Goal: Task Accomplishment & Management: Use online tool/utility

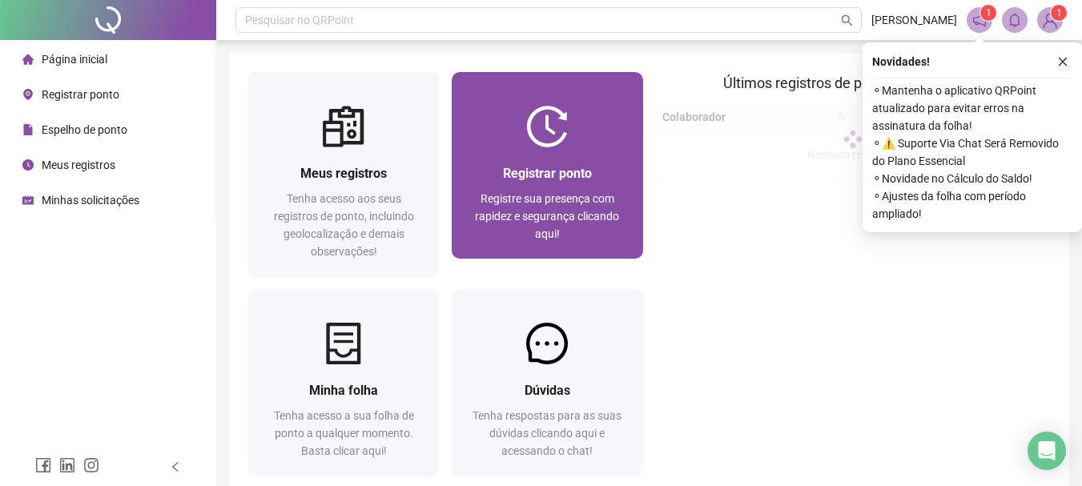
click at [551, 173] on span "Registrar ponto" at bounding box center [547, 173] width 89 height 15
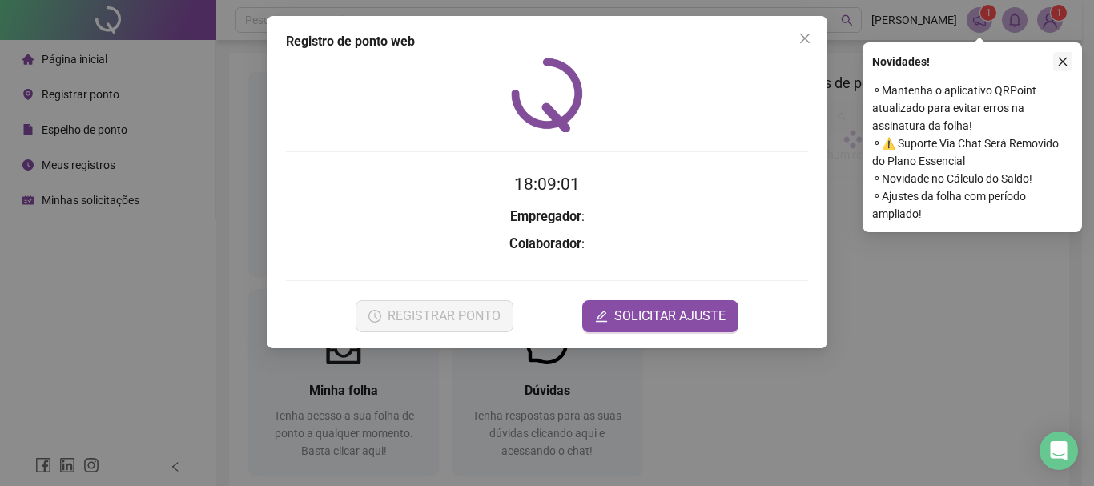
click at [1070, 65] on button "button" at bounding box center [1062, 61] width 19 height 19
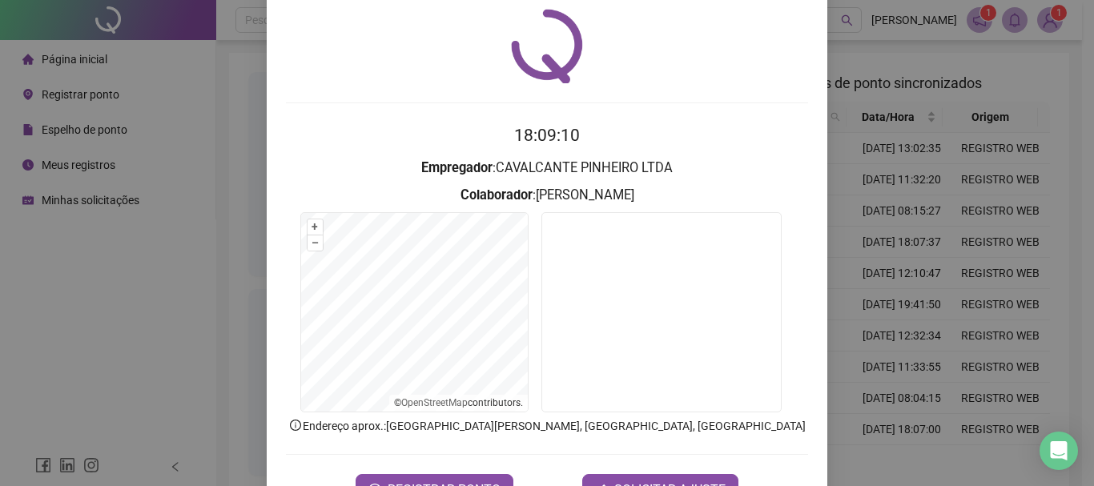
scroll to position [104, 0]
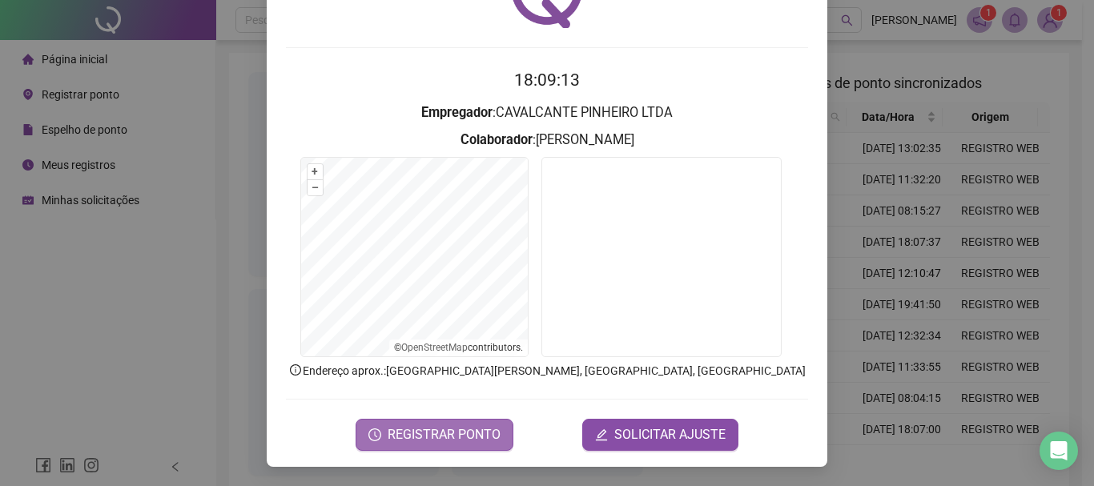
click at [451, 433] on span "REGISTRAR PONTO" at bounding box center [443, 434] width 113 height 19
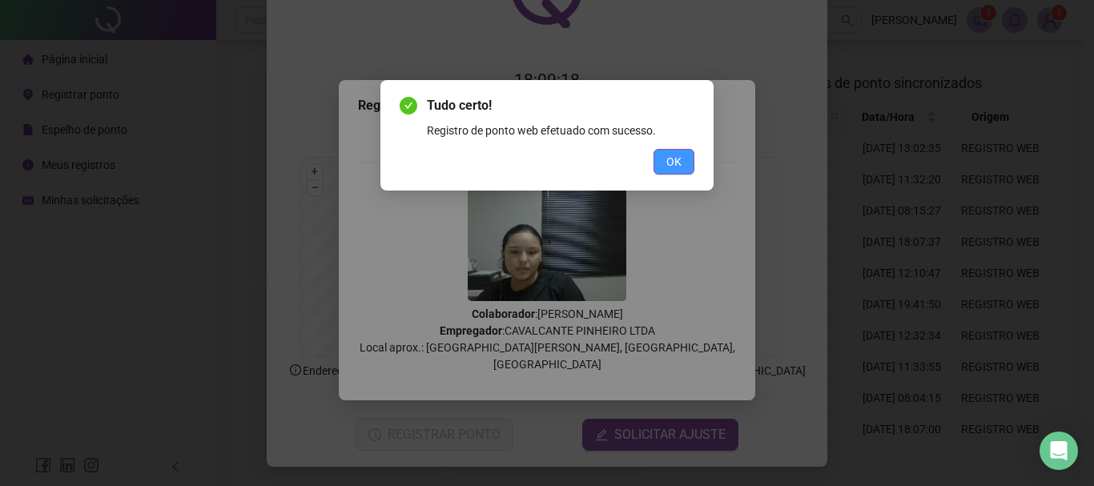
click at [677, 157] on span "OK" at bounding box center [673, 162] width 15 height 18
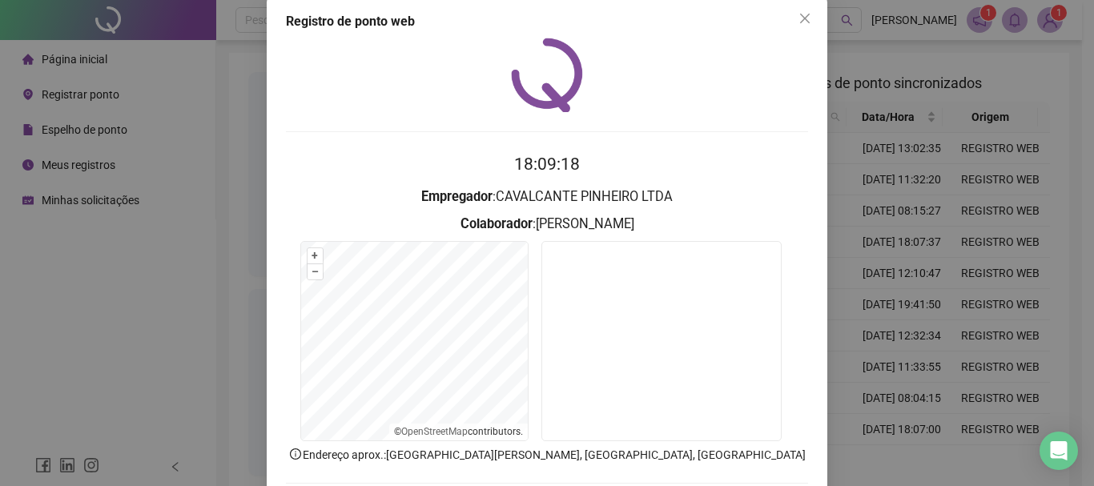
scroll to position [0, 0]
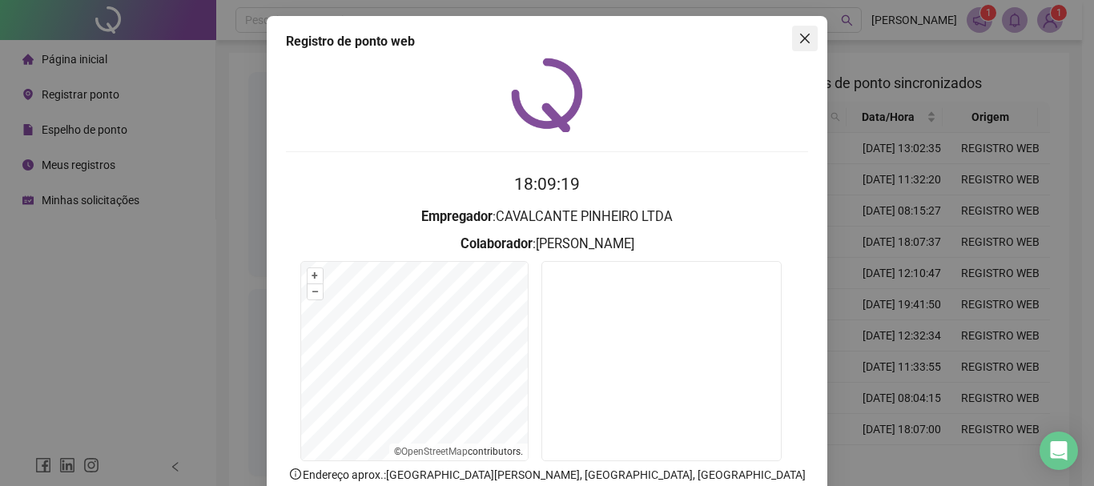
click at [800, 28] on button "Close" at bounding box center [805, 39] width 26 height 26
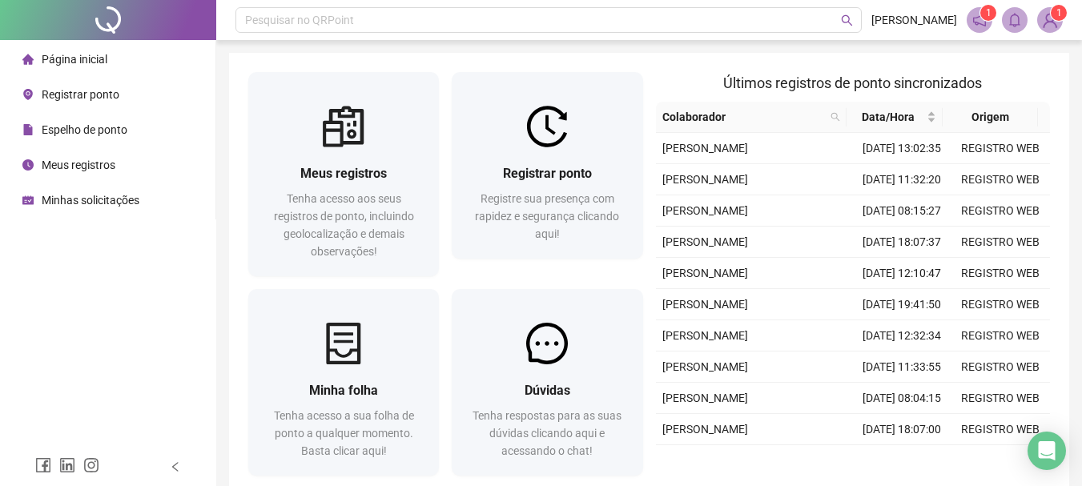
click at [1052, 20] on img at bounding box center [1050, 20] width 24 height 24
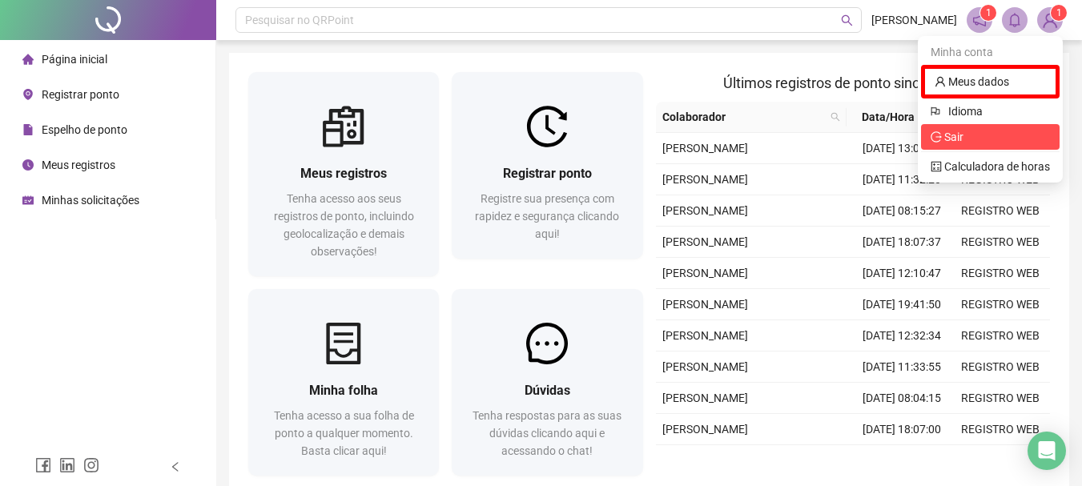
click at [961, 132] on span "Sair" at bounding box center [953, 136] width 19 height 13
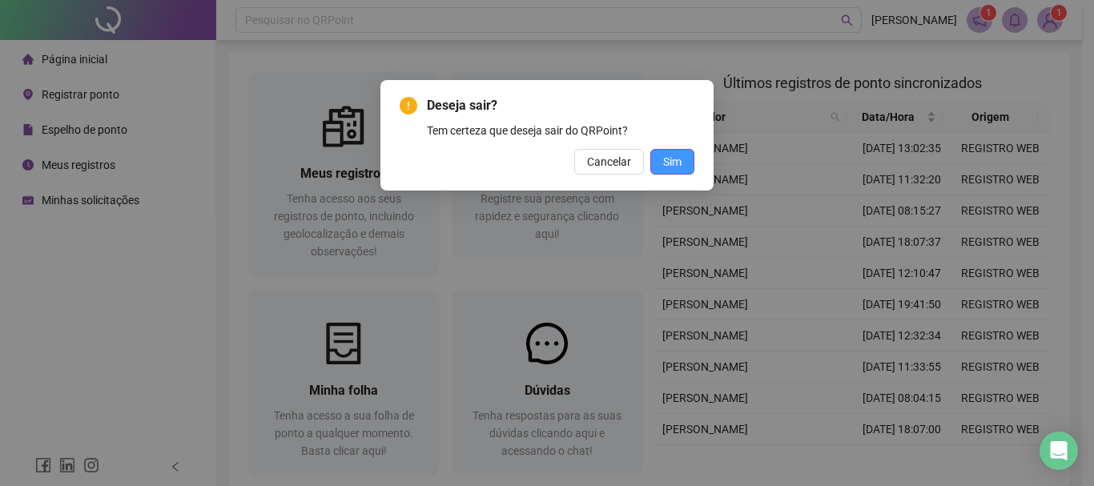
click at [685, 157] on button "Sim" at bounding box center [672, 162] width 44 height 26
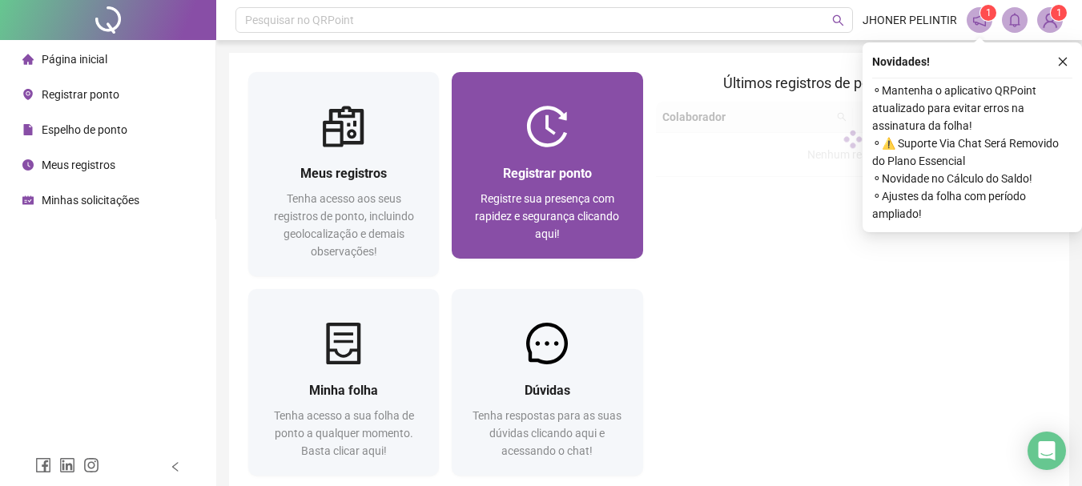
click at [565, 176] on span "Registrar ponto" at bounding box center [547, 173] width 89 height 15
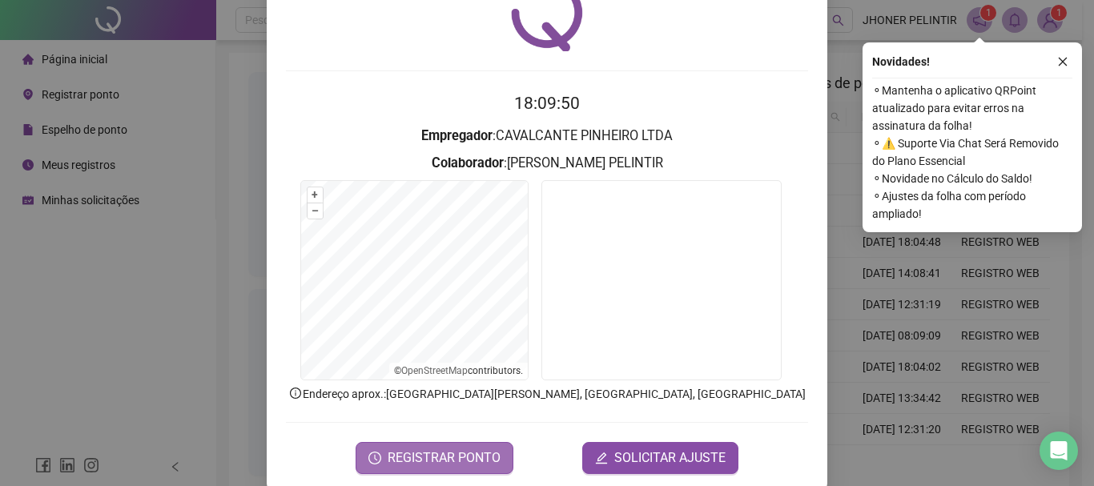
scroll to position [104, 0]
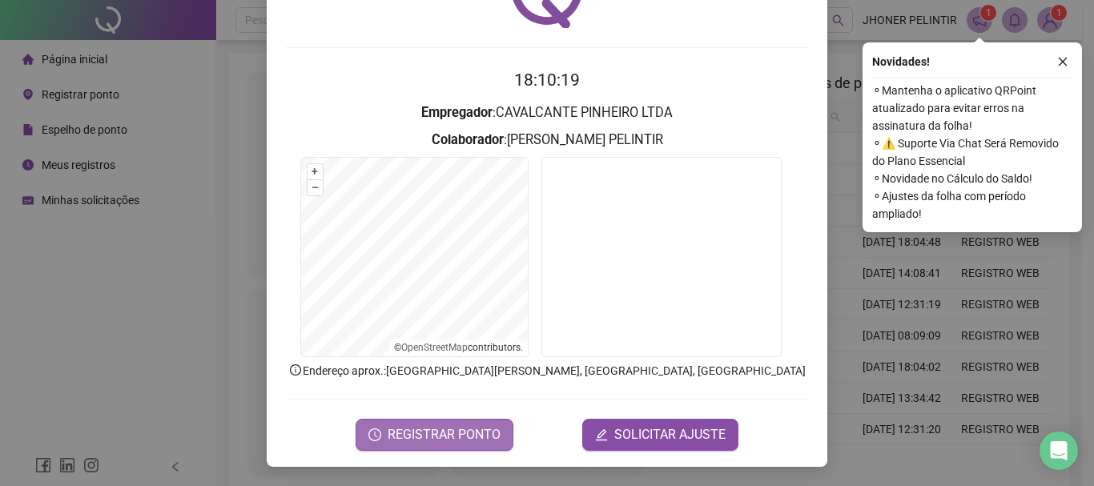
click at [458, 432] on span "REGISTRAR PONTO" at bounding box center [443, 434] width 113 height 19
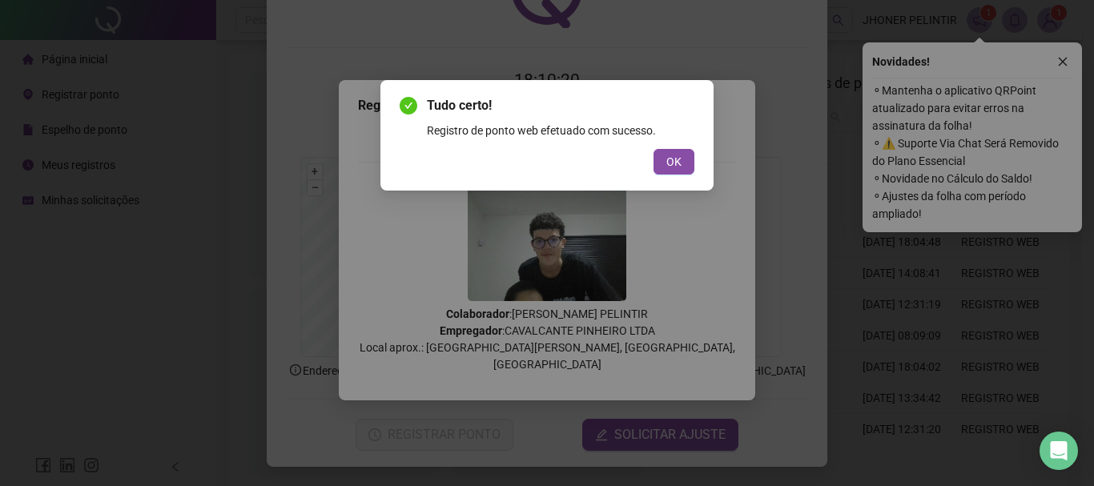
click at [669, 153] on span "OK" at bounding box center [673, 162] width 15 height 18
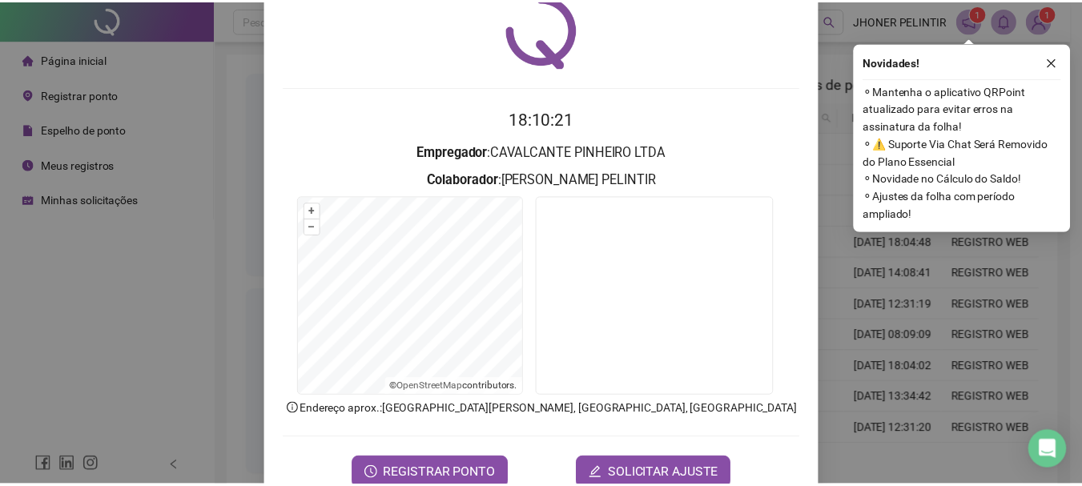
scroll to position [0, 0]
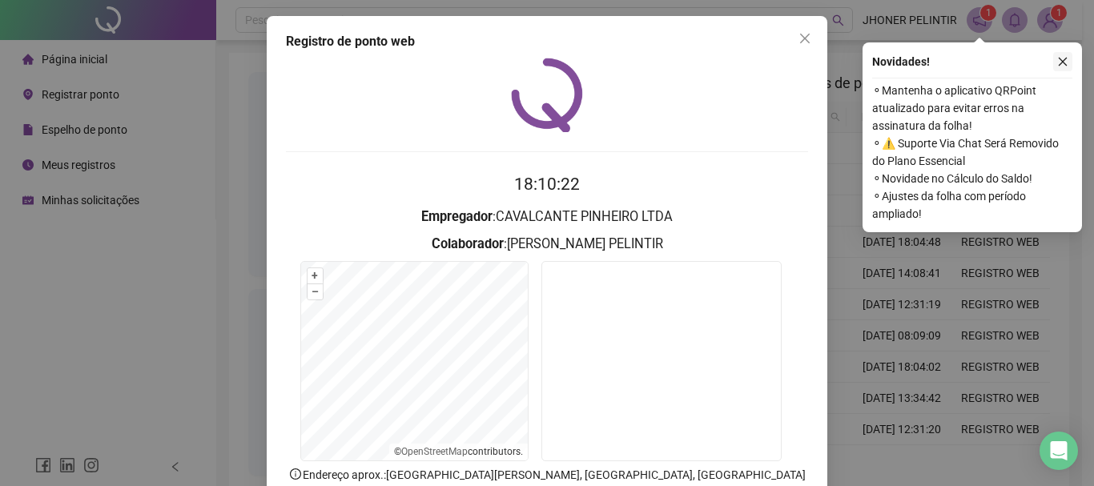
click at [1062, 57] on icon "close" at bounding box center [1062, 61] width 11 height 11
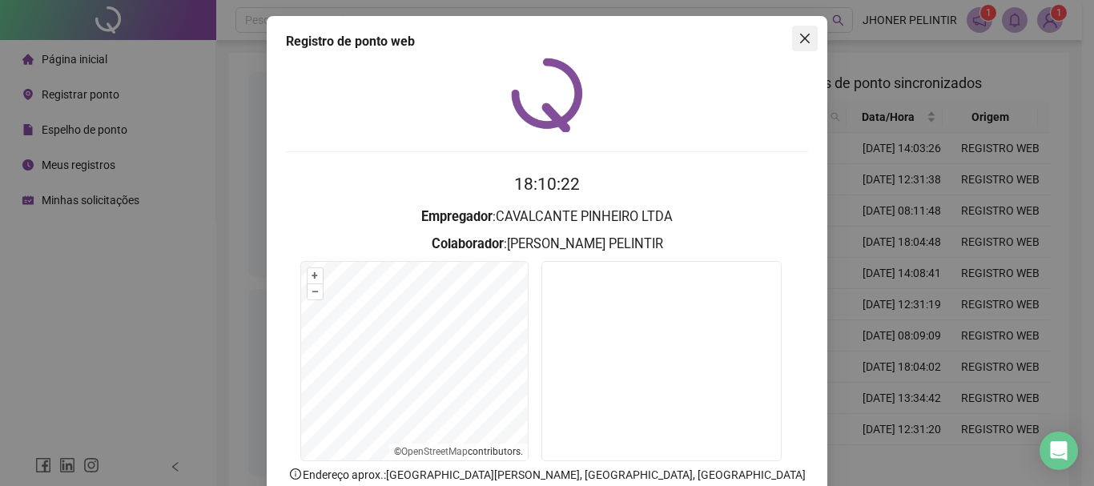
click at [798, 37] on icon "close" at bounding box center [804, 38] width 13 height 13
